Goal: Information Seeking & Learning: Check status

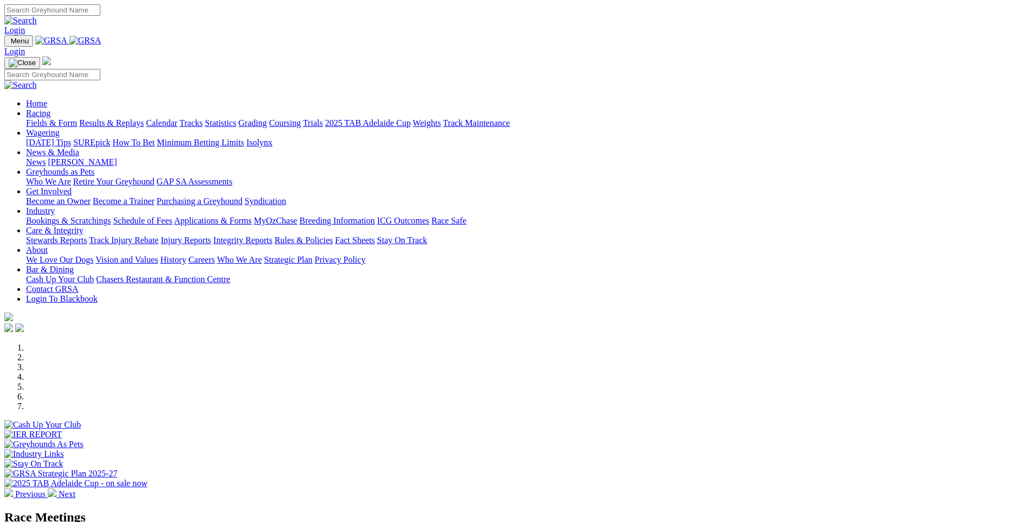
scroll to position [800, 0]
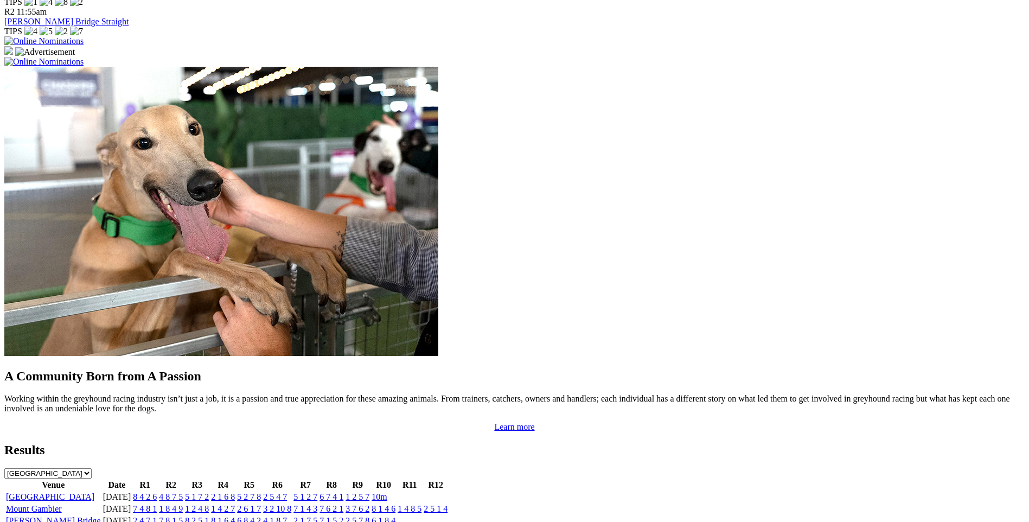
click at [287, 492] on link "2 5 4 7" at bounding box center [275, 496] width 24 height 9
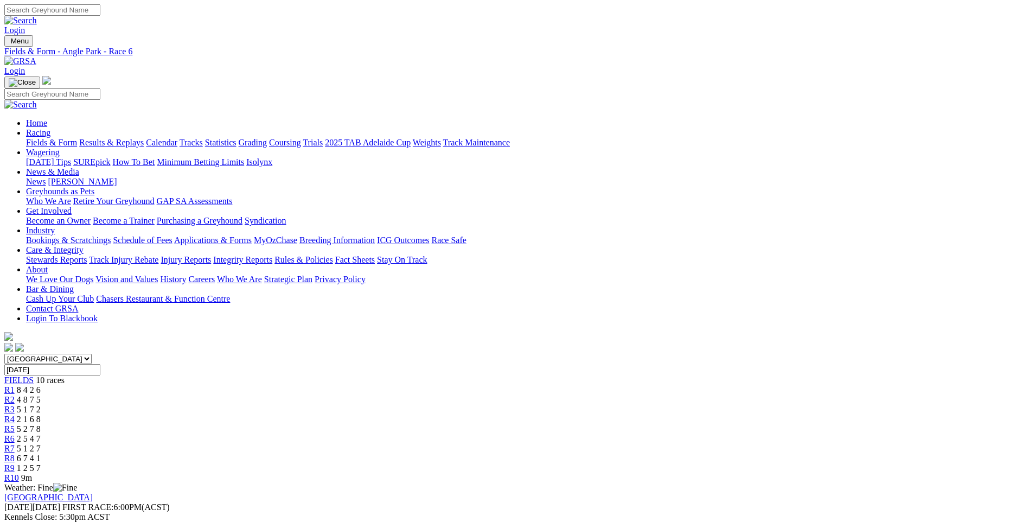
click at [41, 444] on span "5 1 2 7" at bounding box center [29, 448] width 24 height 9
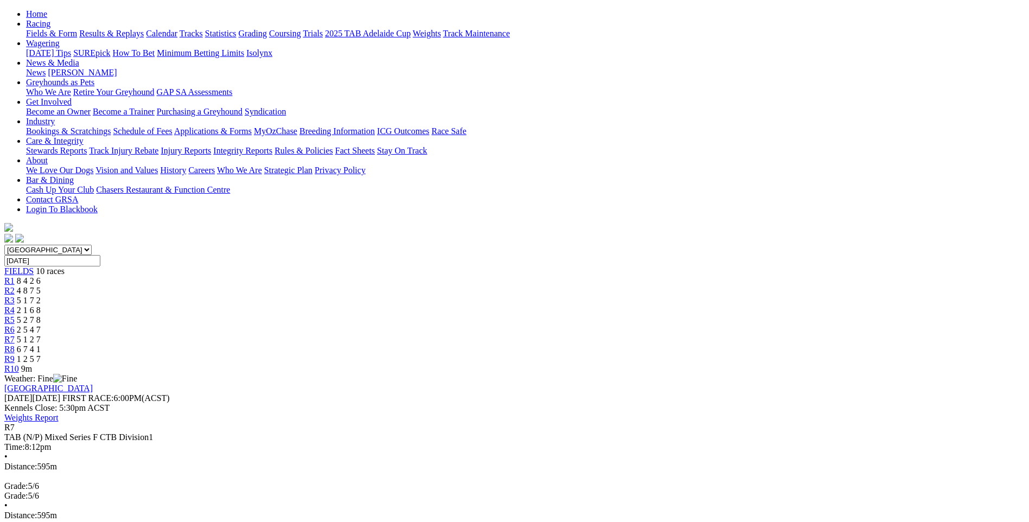
scroll to position [110, 0]
click at [692, 343] on div "R8 6 7 4 1" at bounding box center [514, 348] width 1020 height 10
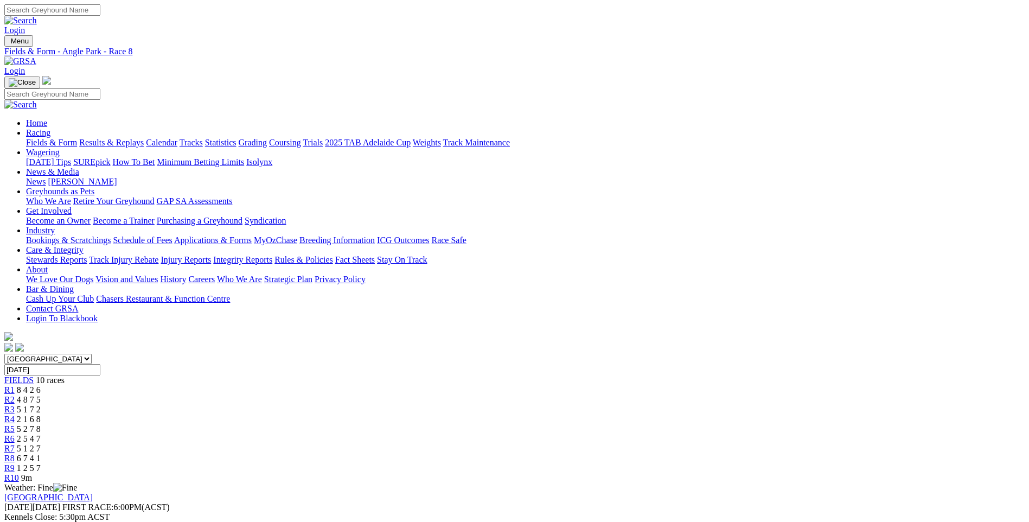
click at [41, 463] on span "1 2 5 7" at bounding box center [29, 467] width 24 height 9
